Goal: Transaction & Acquisition: Download file/media

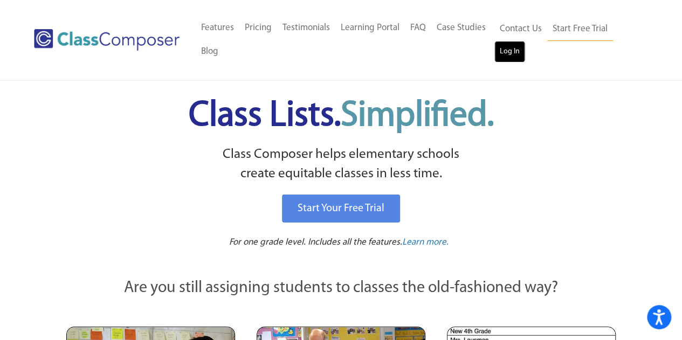
click at [513, 50] on link "Log In" at bounding box center [510, 52] width 31 height 22
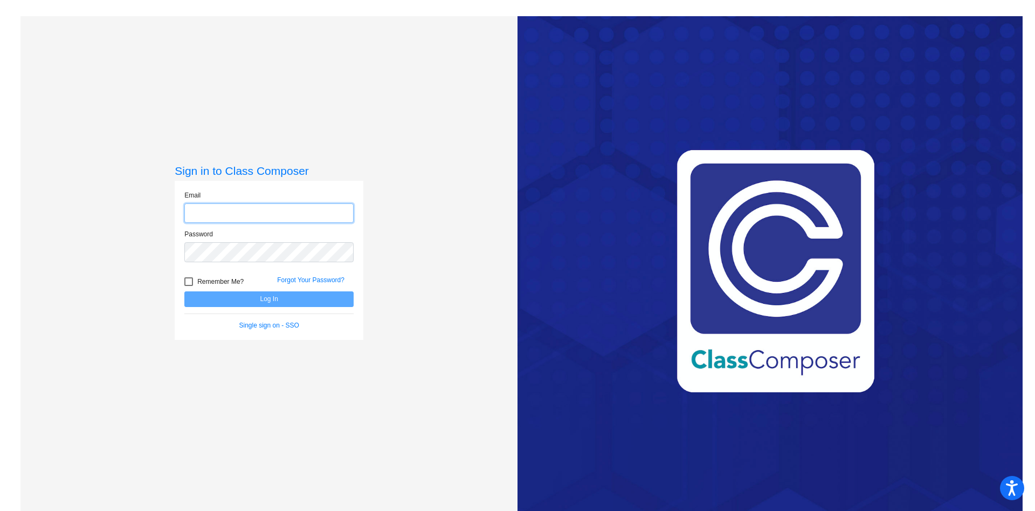
type input "[PERSON_NAME][EMAIL_ADDRESS][DOMAIN_NAME]"
click at [225, 299] on button "Log In" at bounding box center [268, 299] width 169 height 16
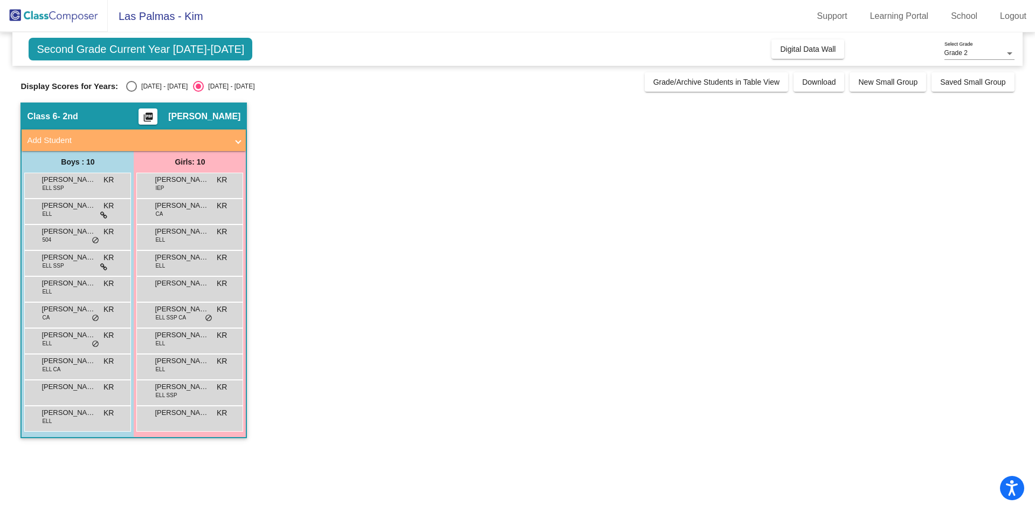
click at [95, 115] on div "Class 6 - 2nd picture_as_pdf [PERSON_NAME]" at bounding box center [134, 117] width 224 height 26
click at [79, 145] on mat-panel-title "Add Student" at bounding box center [127, 140] width 201 height 12
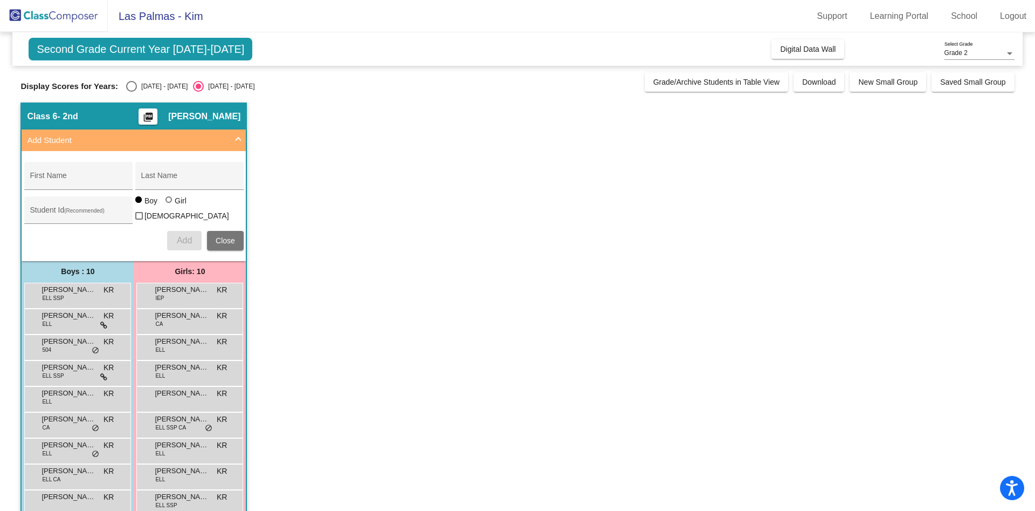
click at [79, 145] on mat-panel-title "Add Student" at bounding box center [127, 140] width 201 height 12
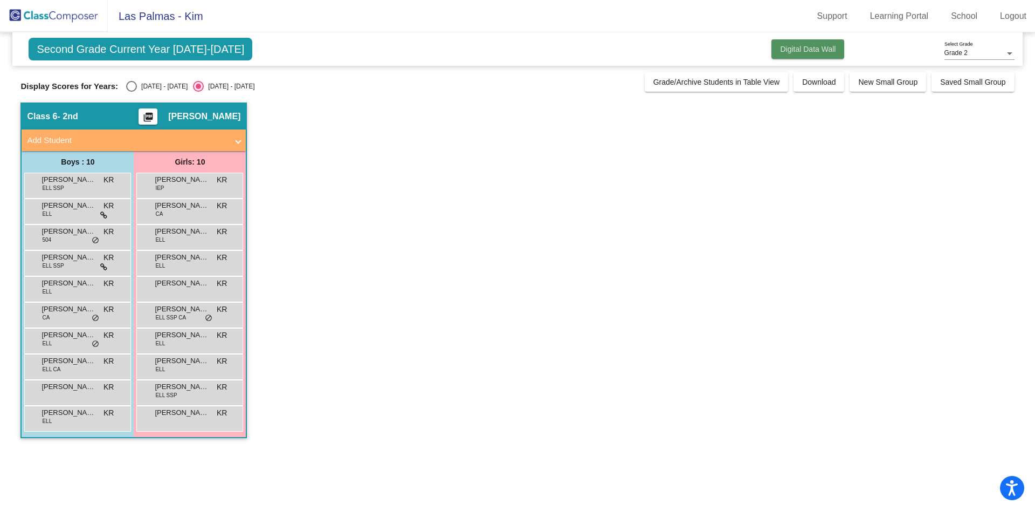
click at [803, 45] on span "Digital Data Wall" at bounding box center [808, 49] width 56 height 9
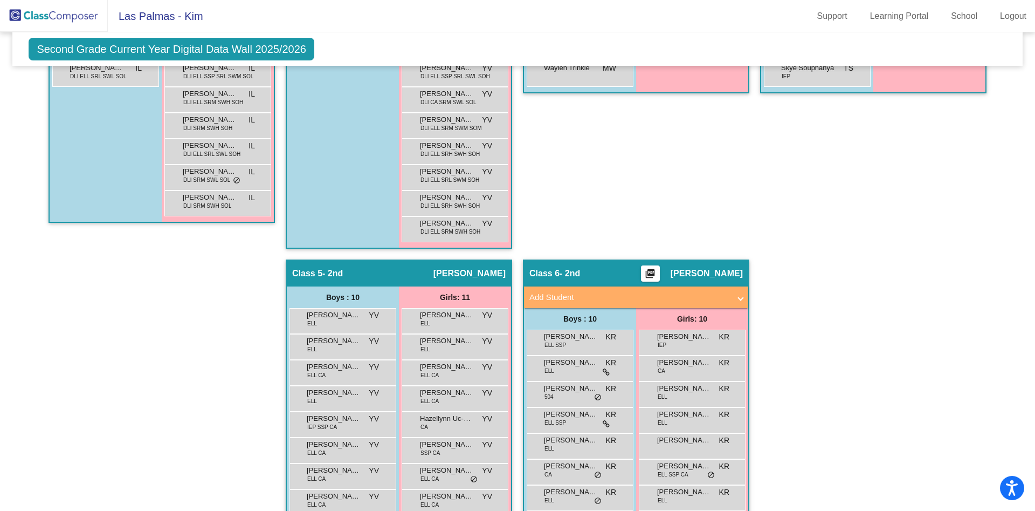
scroll to position [655, 0]
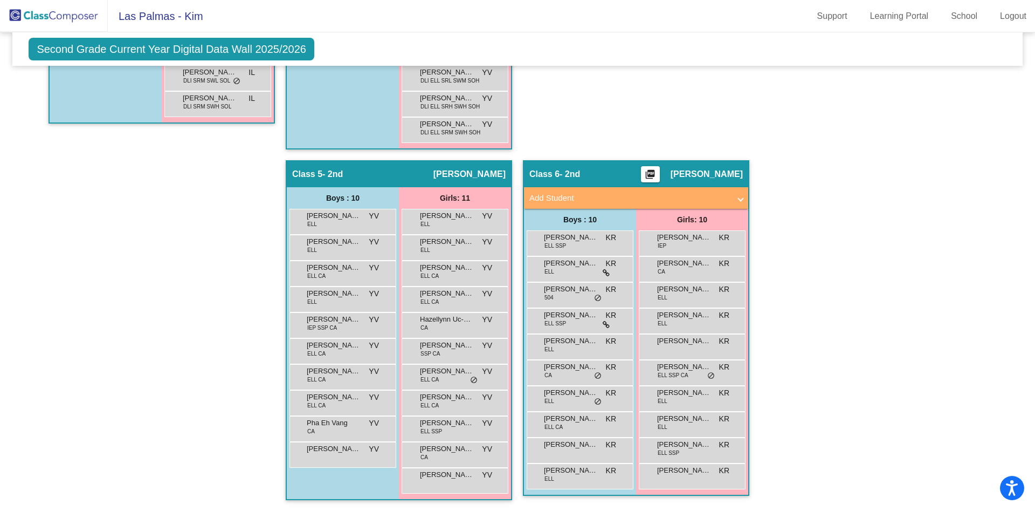
click at [545, 196] on mat-panel-title "Add Student" at bounding box center [630, 198] width 201 height 12
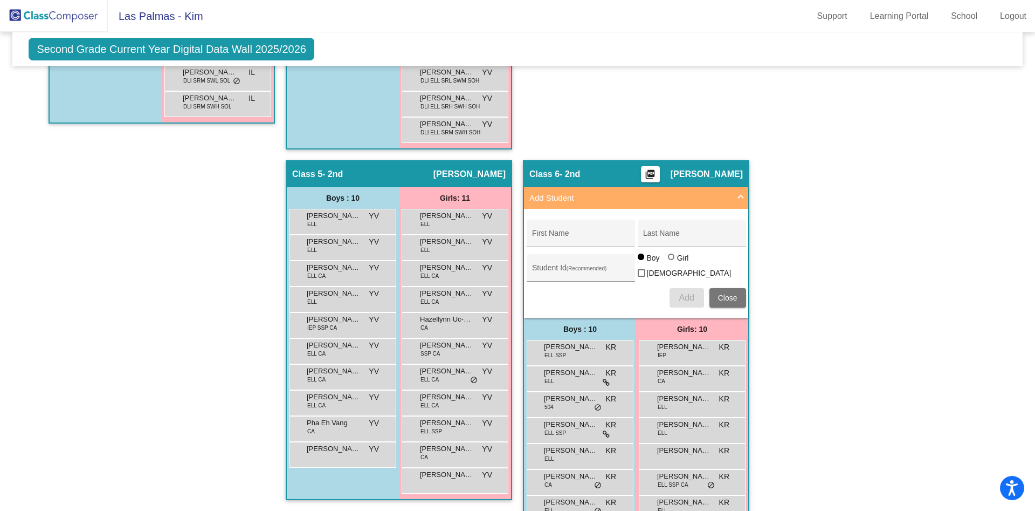
click at [545, 196] on mat-panel-title "Add Student" at bounding box center [630, 198] width 201 height 12
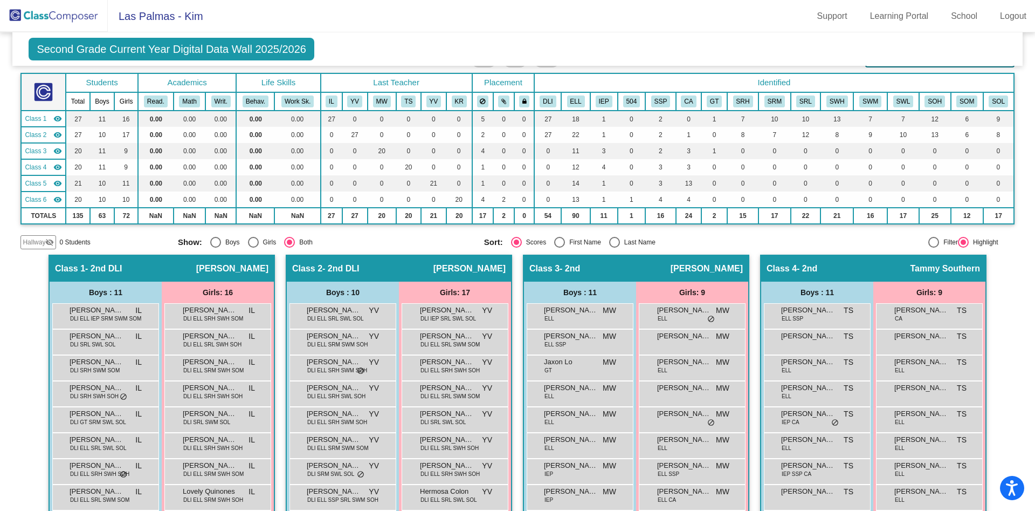
scroll to position [0, 0]
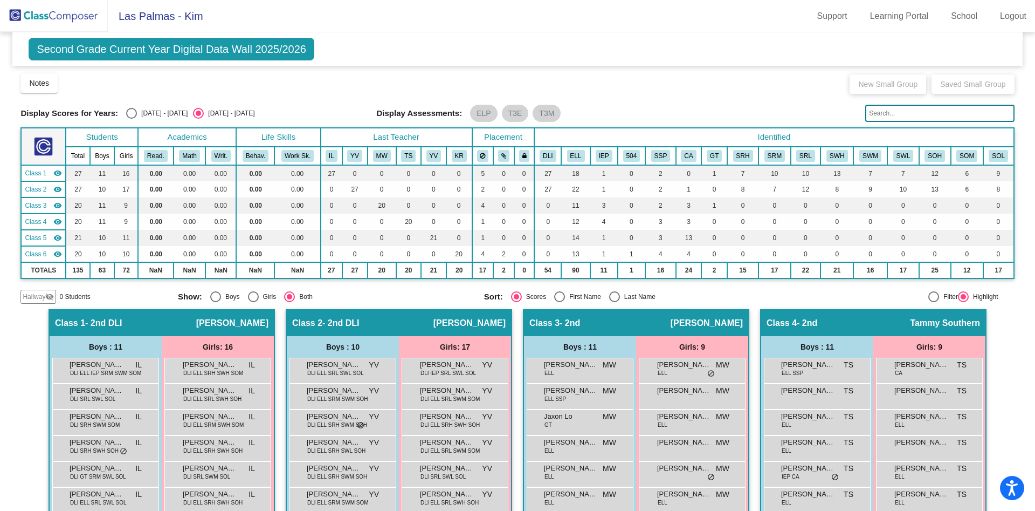
click at [243, 47] on span "Second Grade Current Year Digital Data Wall 2025/2026" at bounding box center [172, 49] width 286 height 23
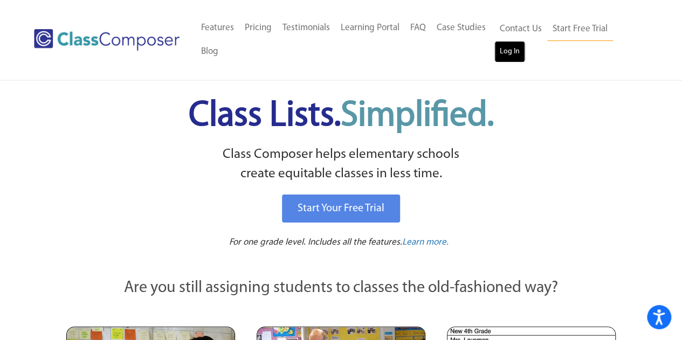
click at [509, 49] on link "Log In" at bounding box center [510, 52] width 31 height 22
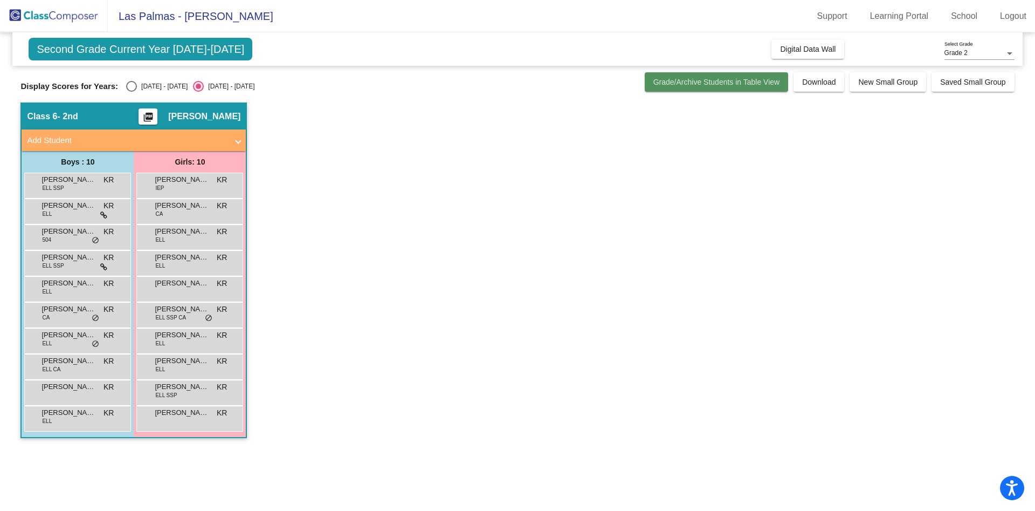
click at [712, 82] on span "Grade/Archive Students in Table View" at bounding box center [717, 82] width 127 height 9
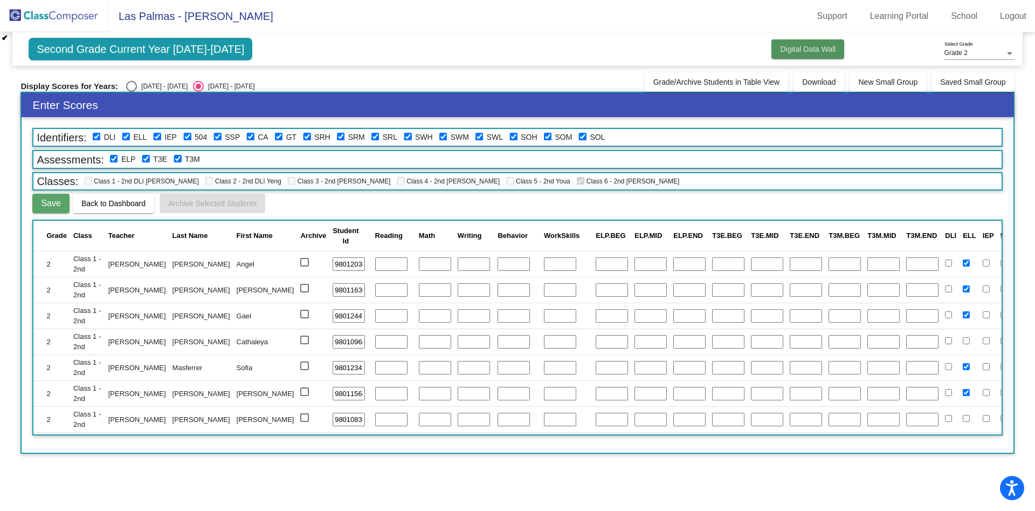
click at [788, 50] on span "Digital Data Wall" at bounding box center [808, 49] width 56 height 9
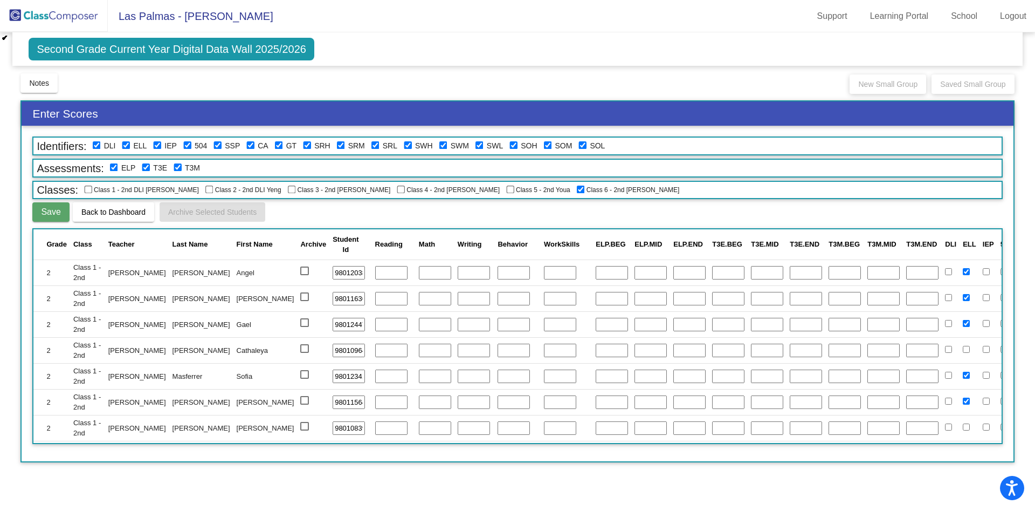
click at [220, 54] on span "Second Grade Current Year Digital Data Wall 2025/2026" at bounding box center [172, 49] width 286 height 23
click at [153, 13] on span "Las Palmas - Kim" at bounding box center [191, 16] width 166 height 17
click at [70, 16] on img at bounding box center [54, 16] width 108 height 32
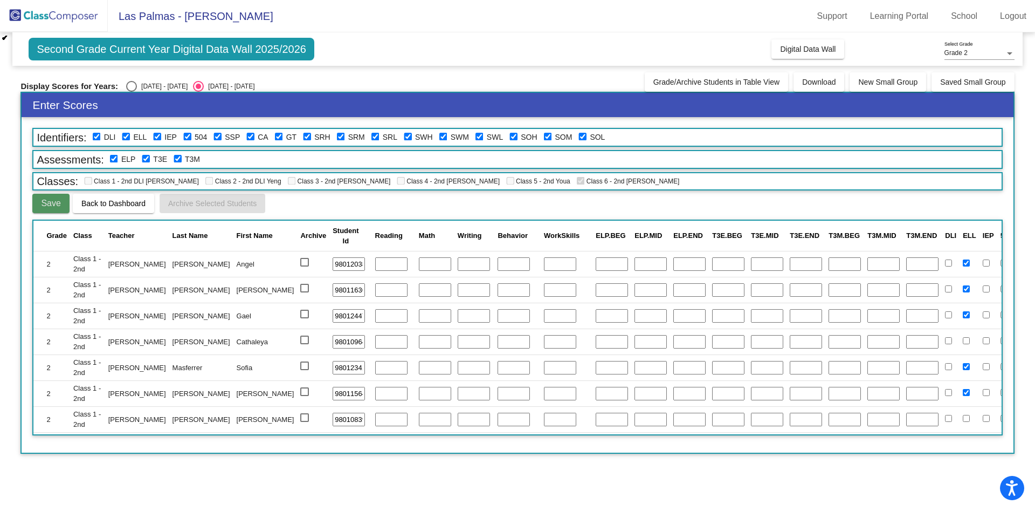
click at [50, 201] on span "Save" at bounding box center [50, 202] width 19 height 9
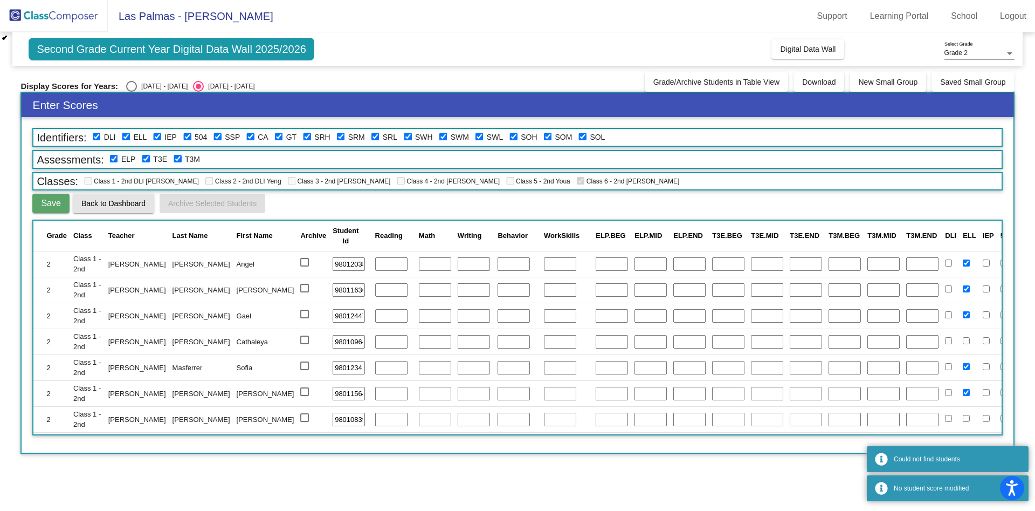
click at [116, 197] on button "Back to Dashboard" at bounding box center [113, 203] width 81 height 19
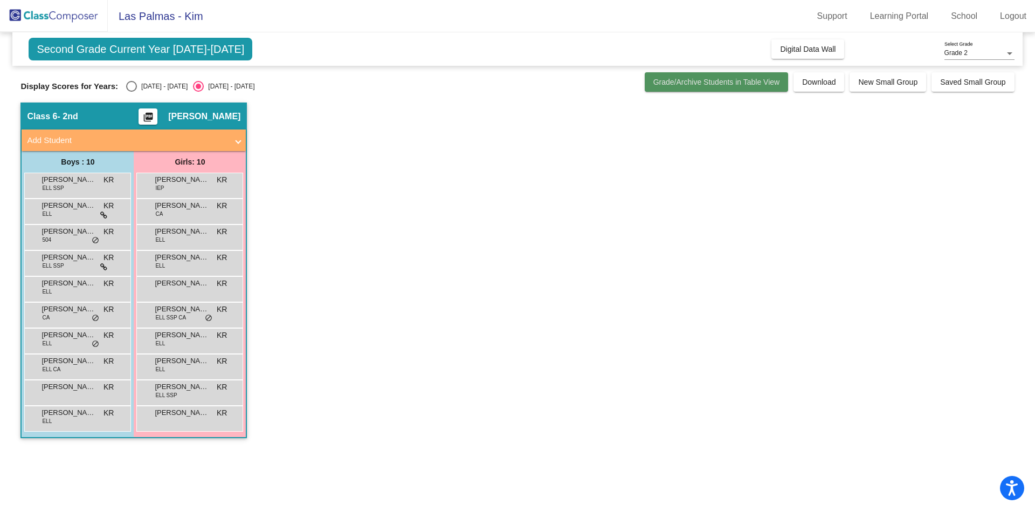
click at [679, 84] on span "Grade/Archive Students in Table View" at bounding box center [717, 82] width 127 height 9
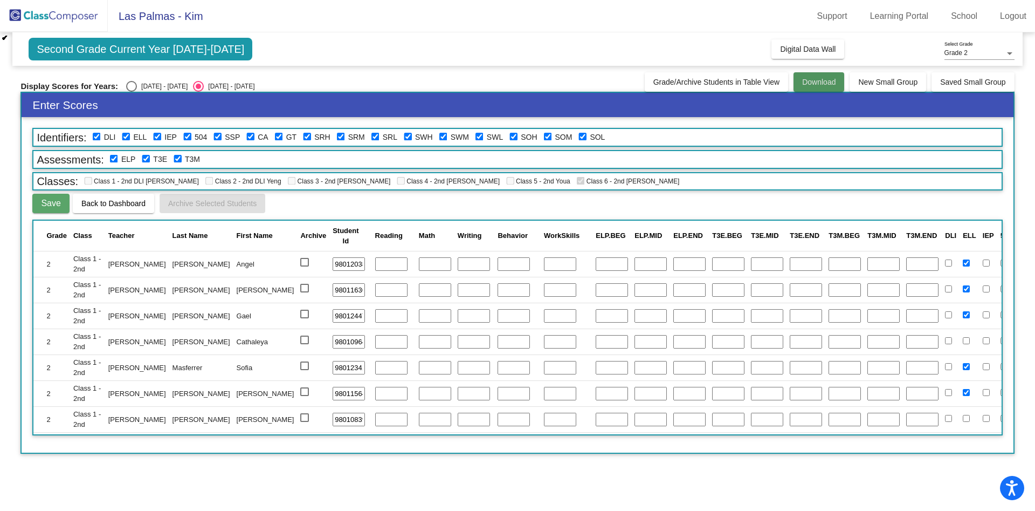
click at [820, 78] on span "Download" at bounding box center [818, 82] width 33 height 9
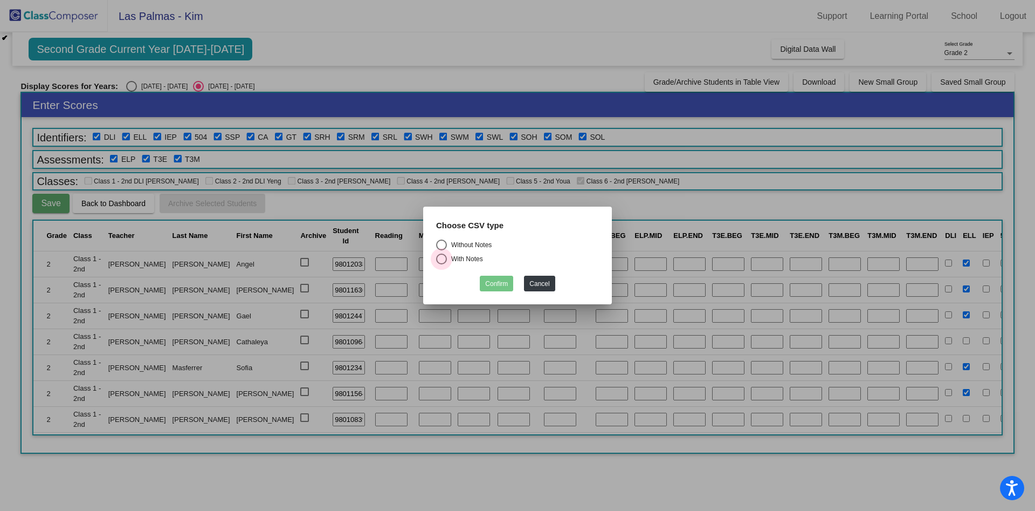
click at [442, 259] on div "Select an option" at bounding box center [441, 258] width 11 height 11
click at [442, 264] on input "With Notes" at bounding box center [441, 264] width 1 height 1
radio input "true"
click at [504, 286] on button "Confirm" at bounding box center [496, 284] width 33 height 16
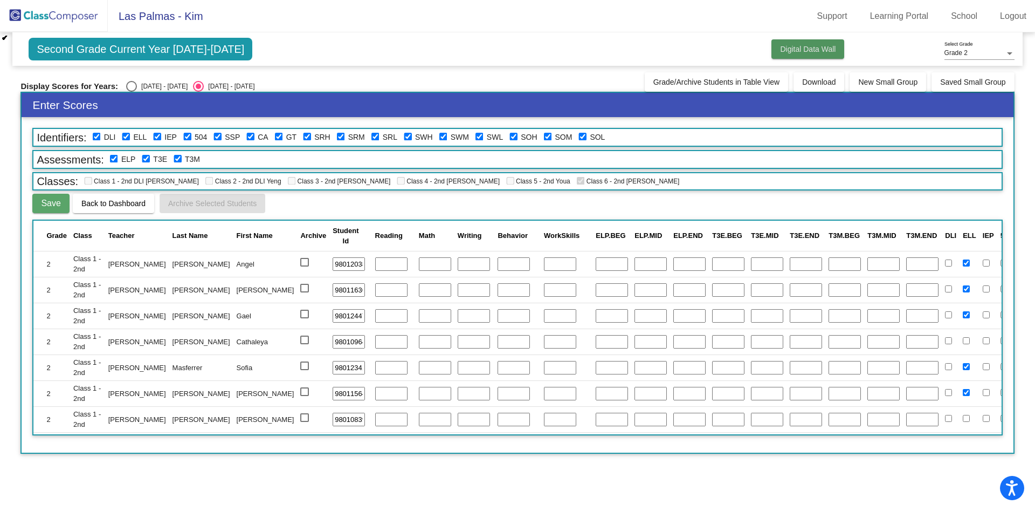
click at [807, 50] on span "Digital Data Wall" at bounding box center [808, 49] width 56 height 9
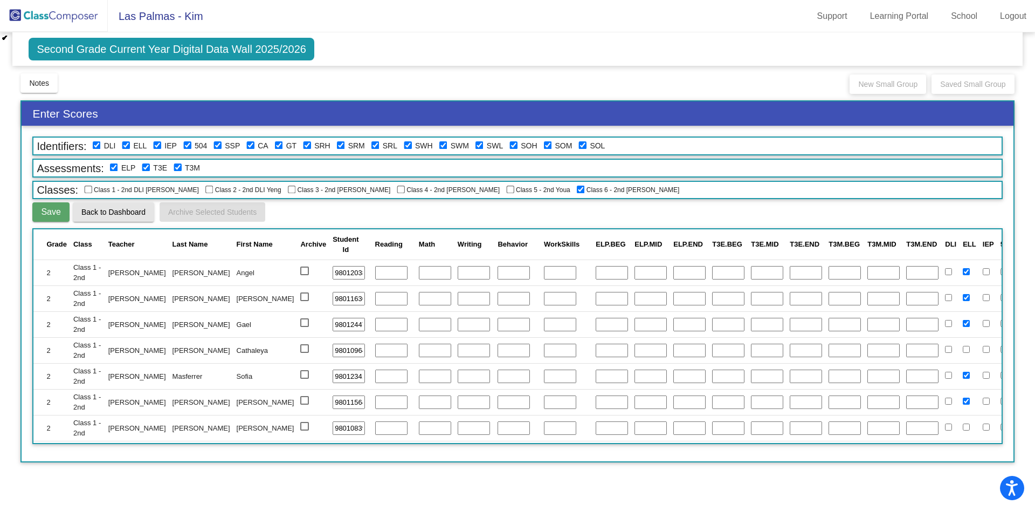
click at [109, 210] on span "Back to Dashboard" at bounding box center [113, 212] width 64 height 9
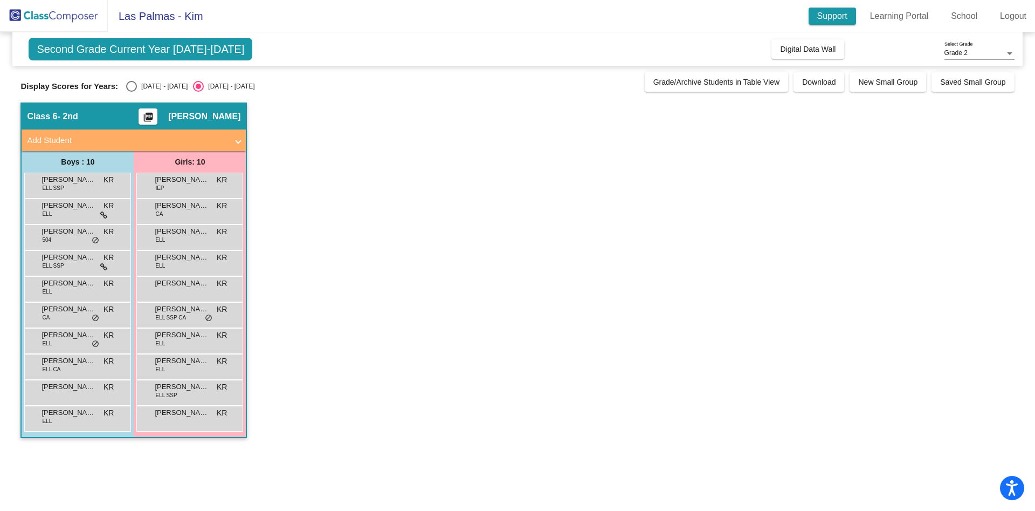
click at [824, 13] on link "Support" at bounding box center [832, 16] width 47 height 17
click at [32, 20] on img at bounding box center [54, 16] width 108 height 32
